Goal: Information Seeking & Learning: Learn about a topic

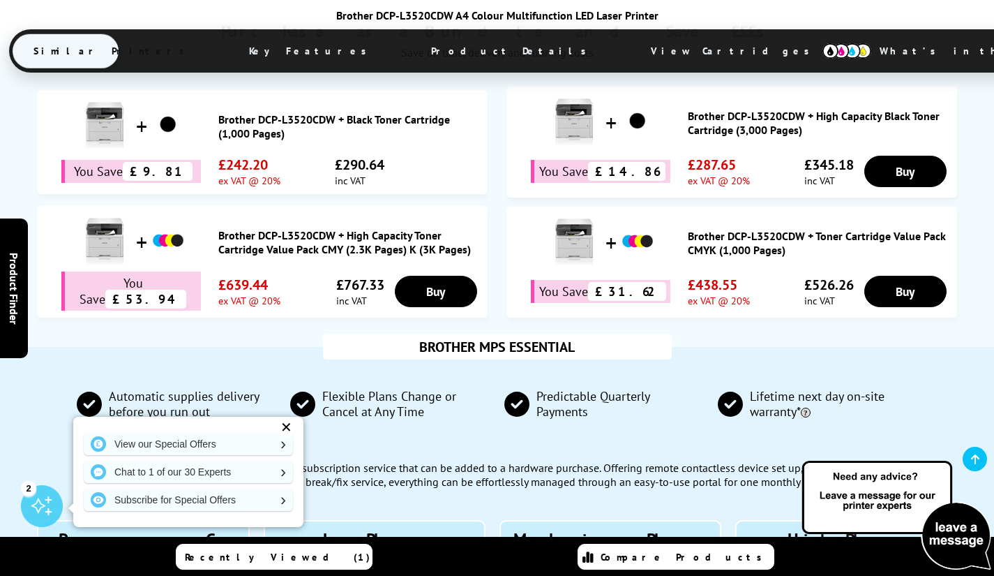
scroll to position [1560, 0]
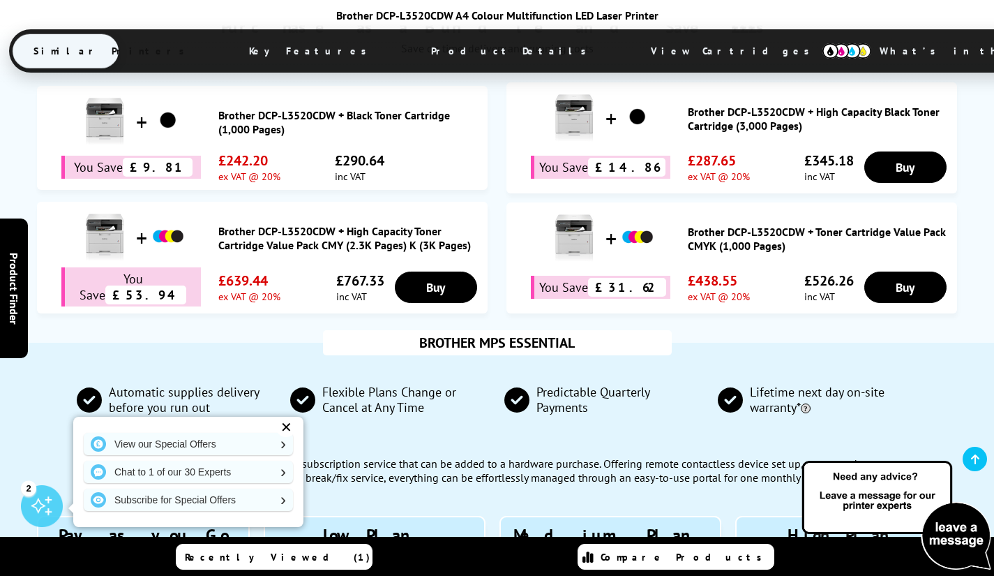
click at [290, 429] on div "✕" at bounding box center [286, 427] width 20 height 20
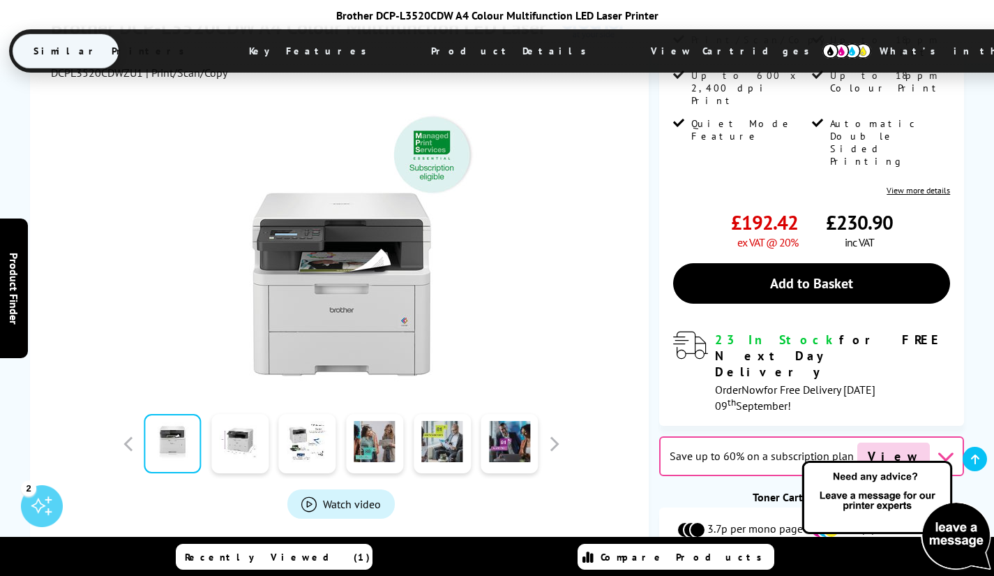
scroll to position [307, 0]
click at [630, 49] on span "View Cartridges" at bounding box center [737, 51] width 214 height 36
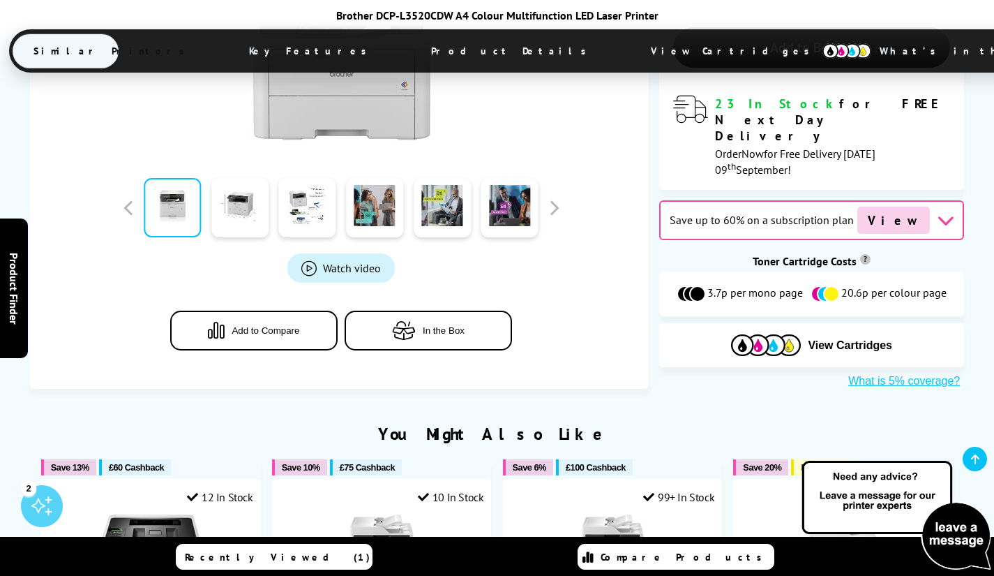
scroll to position [543, 0]
click at [415, 514] on img at bounding box center [381, 566] width 105 height 105
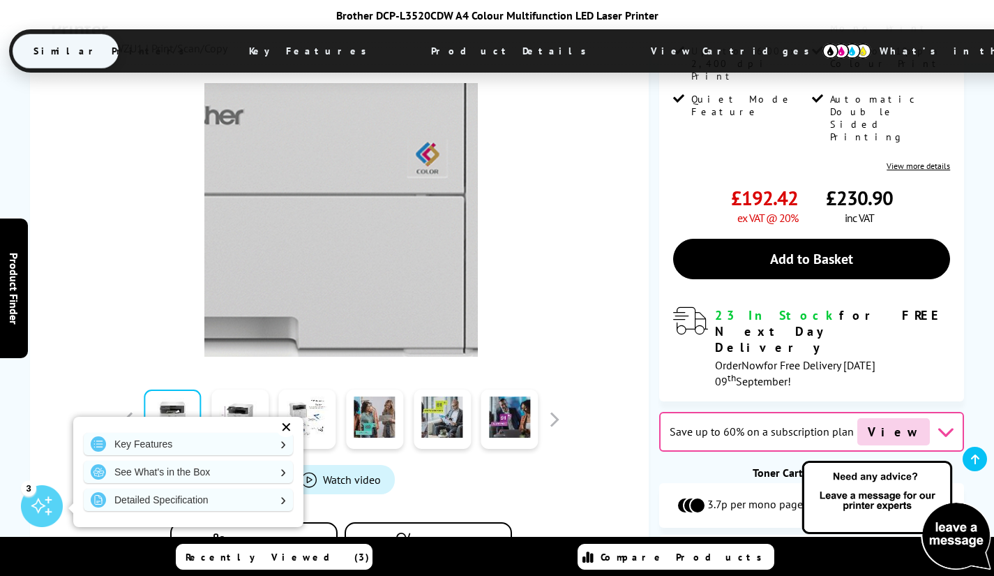
scroll to position [334, 0]
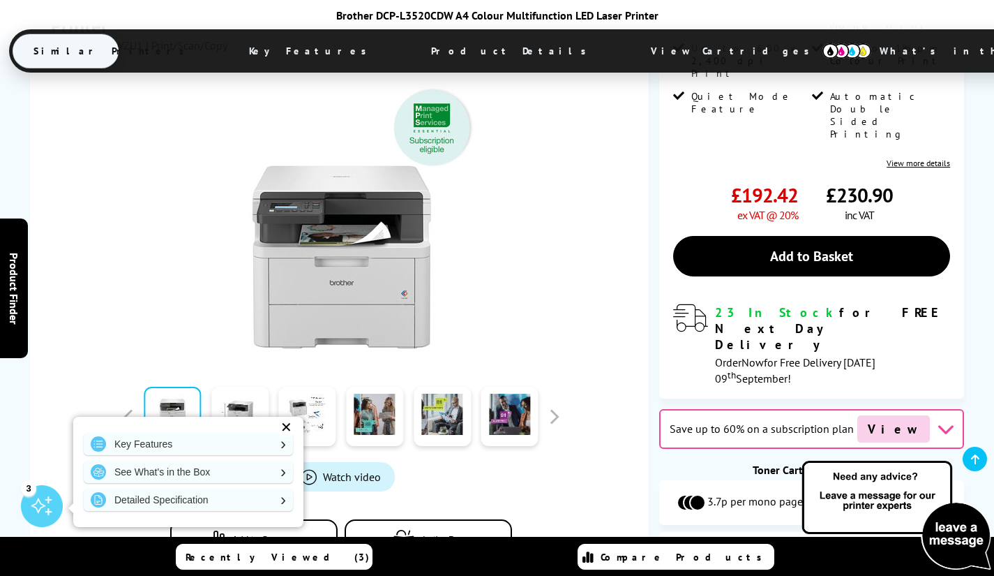
click at [307, 387] on link at bounding box center [307, 416] width 57 height 59
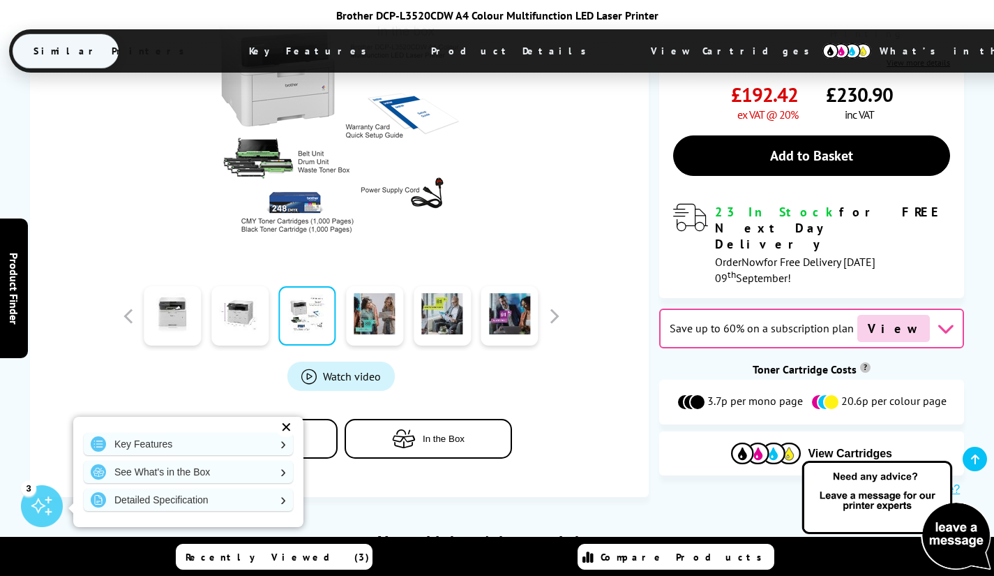
scroll to position [443, 0]
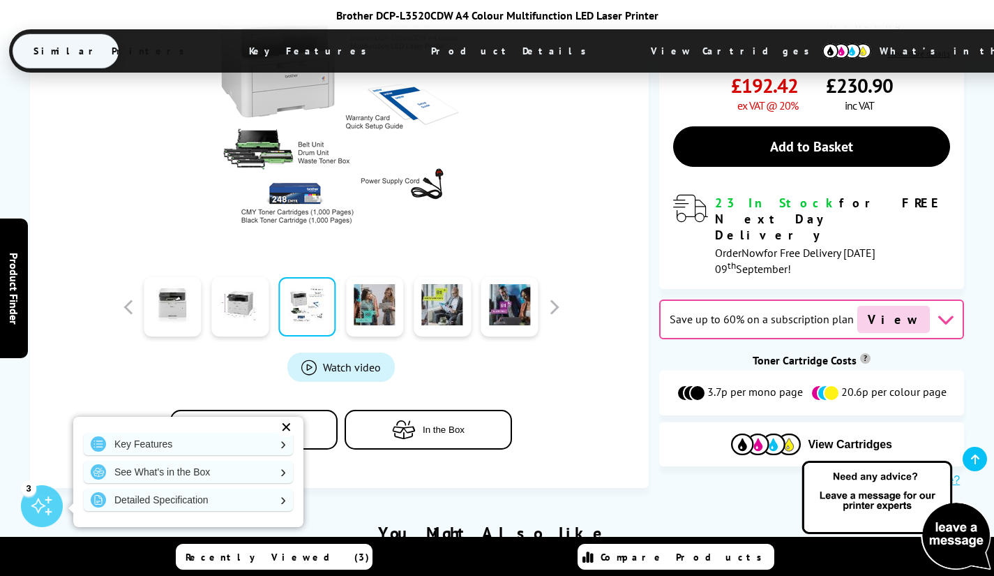
click at [376, 277] on link at bounding box center [374, 306] width 57 height 59
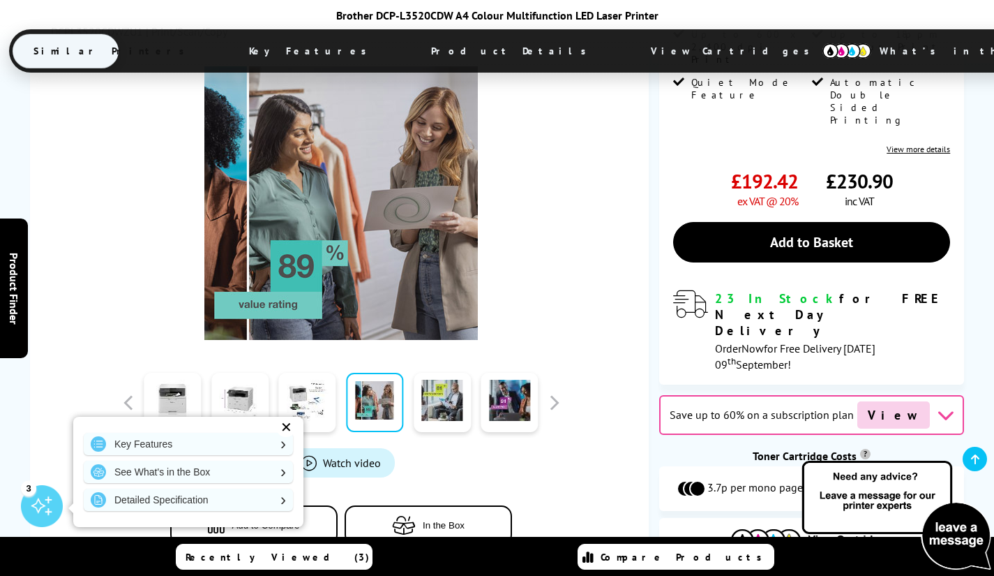
scroll to position [271, 0]
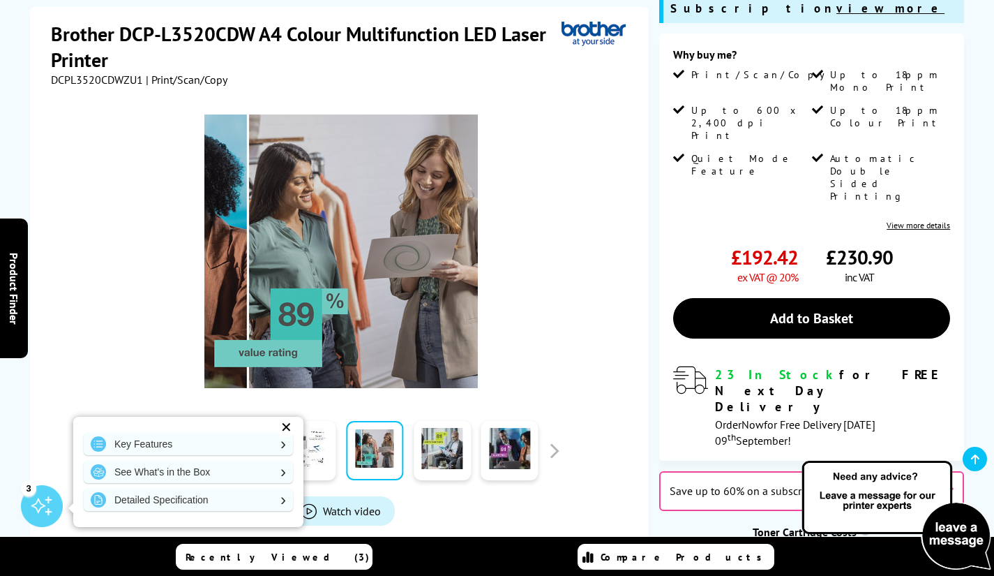
click at [437, 421] on link at bounding box center [442, 450] width 57 height 59
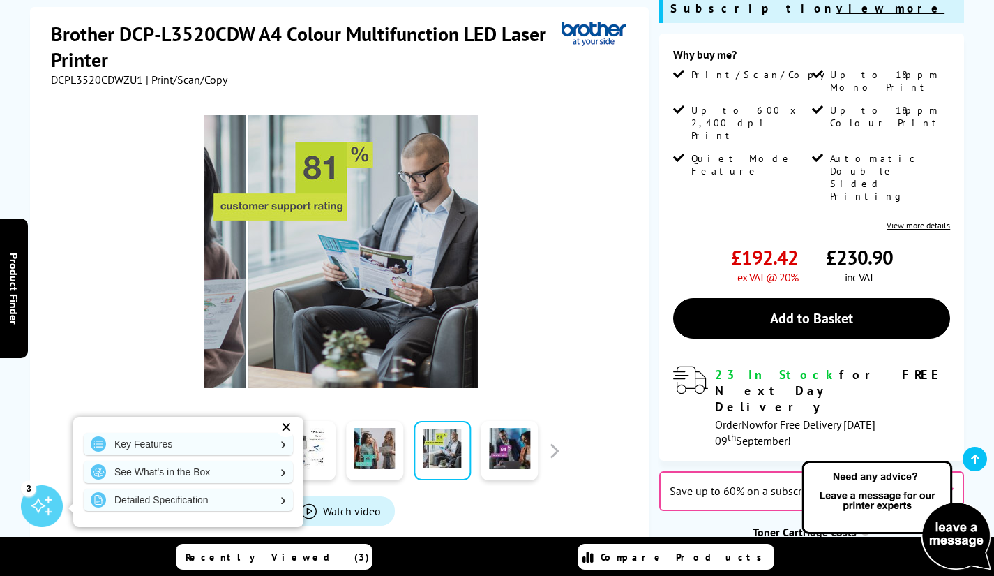
click at [508, 421] on link at bounding box center [509, 450] width 57 height 59
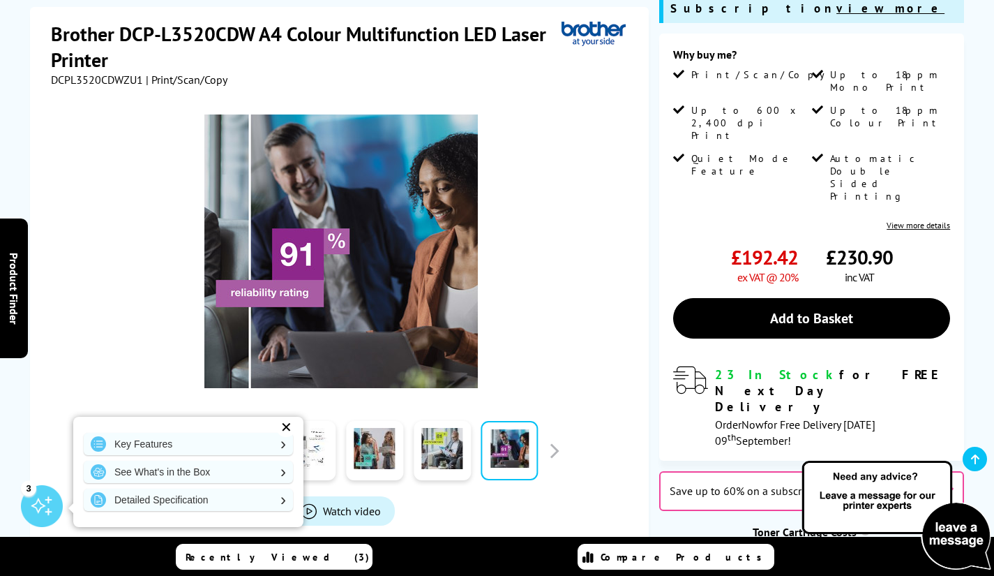
click at [558, 440] on button "button" at bounding box center [554, 450] width 21 height 21
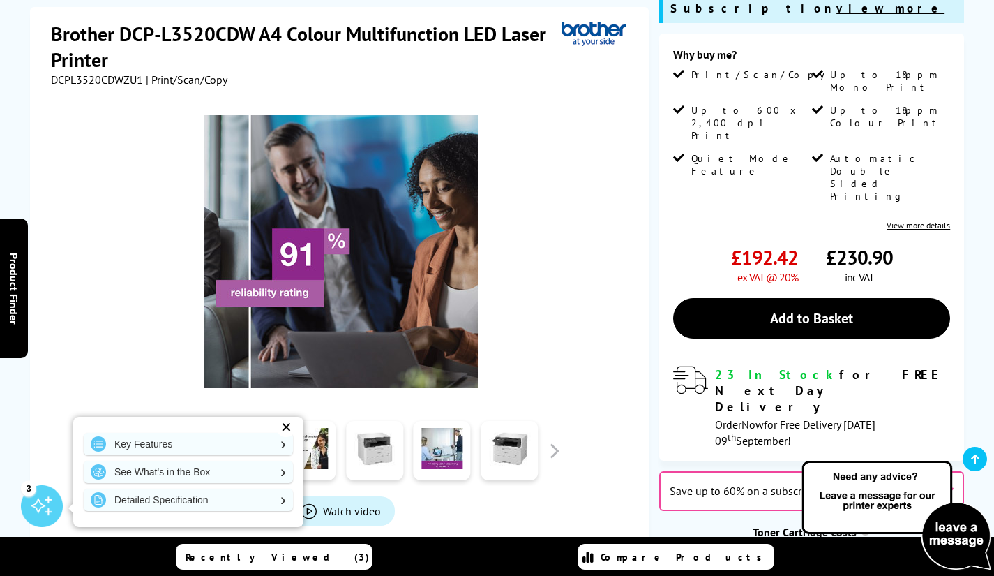
click at [238, 421] on link at bounding box center [239, 450] width 57 height 59
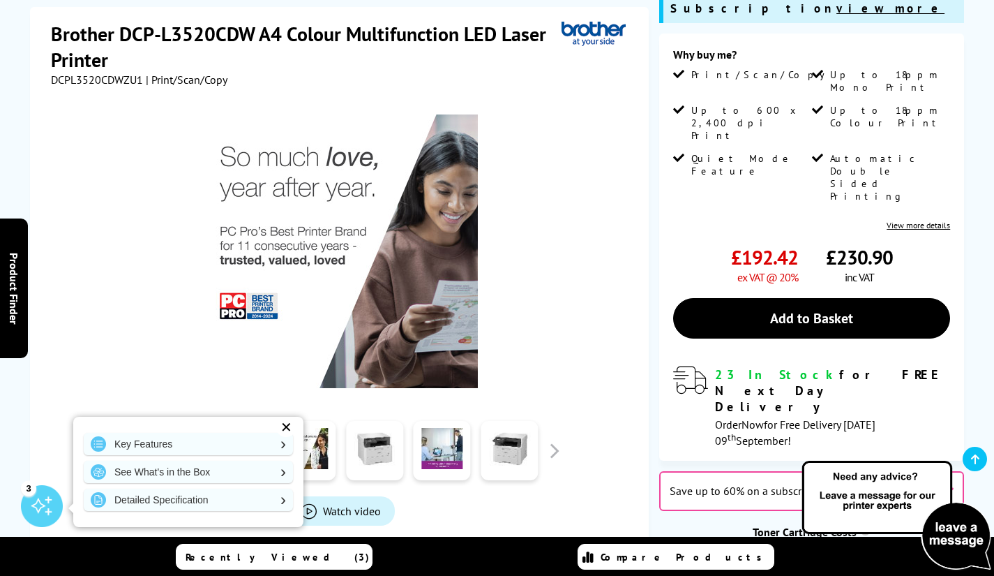
click at [294, 421] on link at bounding box center [306, 450] width 57 height 59
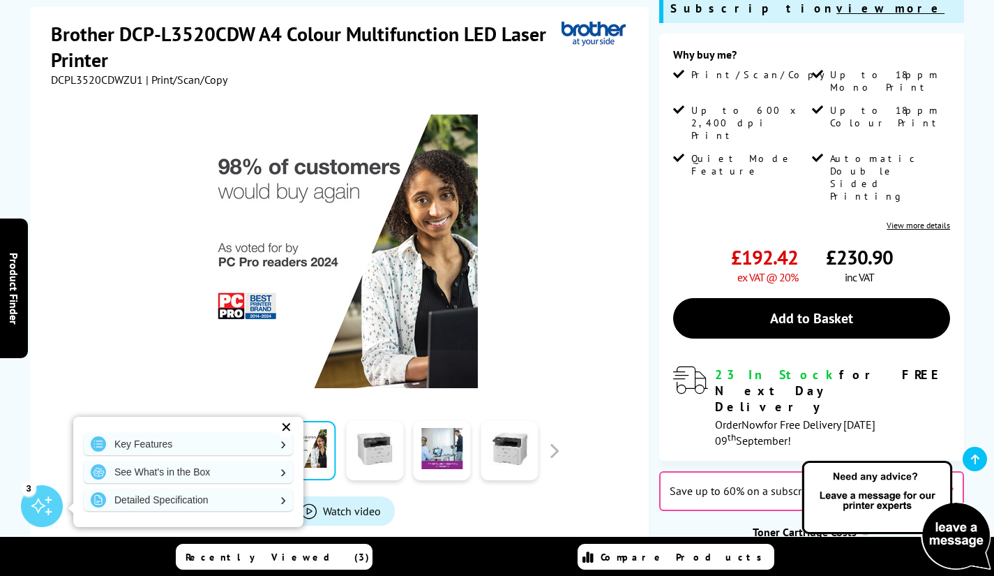
click at [373, 421] on link at bounding box center [374, 450] width 57 height 59
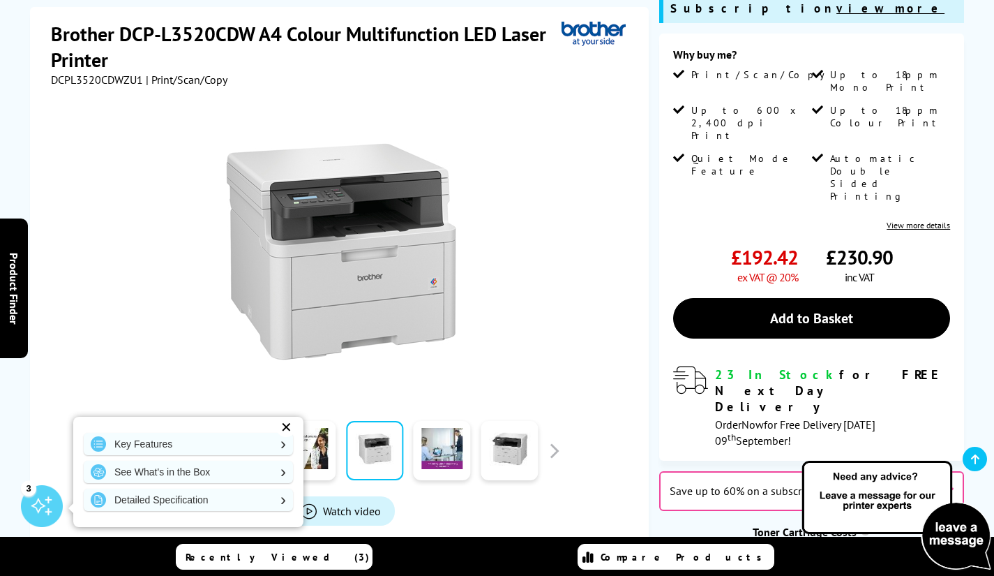
click at [438, 421] on link at bounding box center [442, 450] width 57 height 59
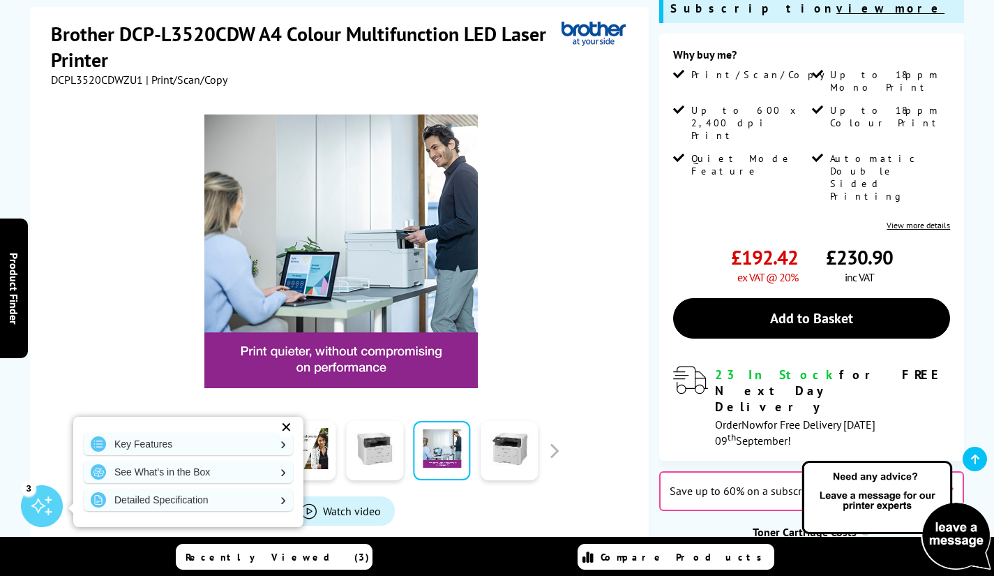
click at [504, 421] on link at bounding box center [509, 450] width 57 height 59
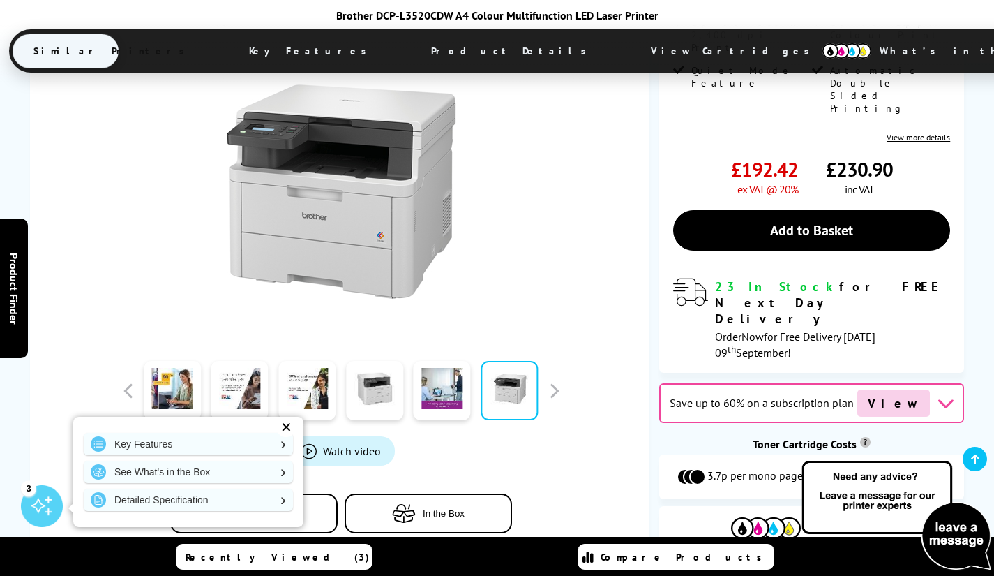
scroll to position [367, 0]
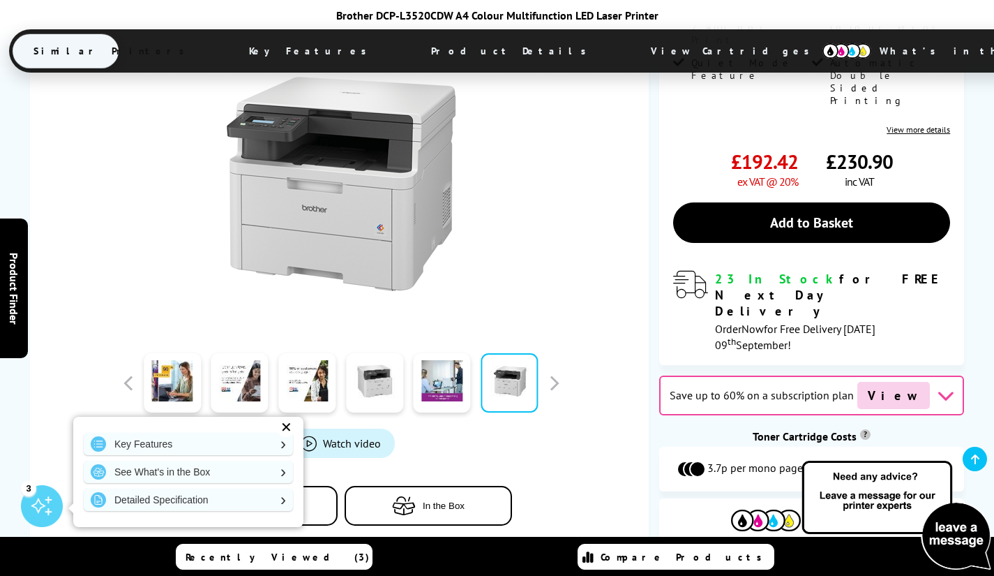
click at [185, 445] on link "Key Features" at bounding box center [188, 444] width 209 height 22
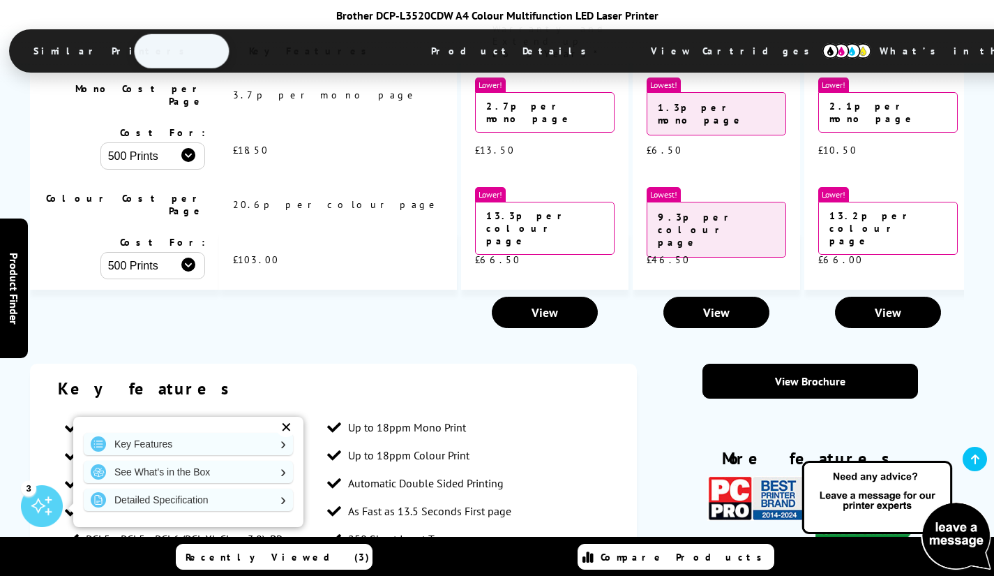
scroll to position [2880, 0]
